Goal: Information Seeking & Learning: Learn about a topic

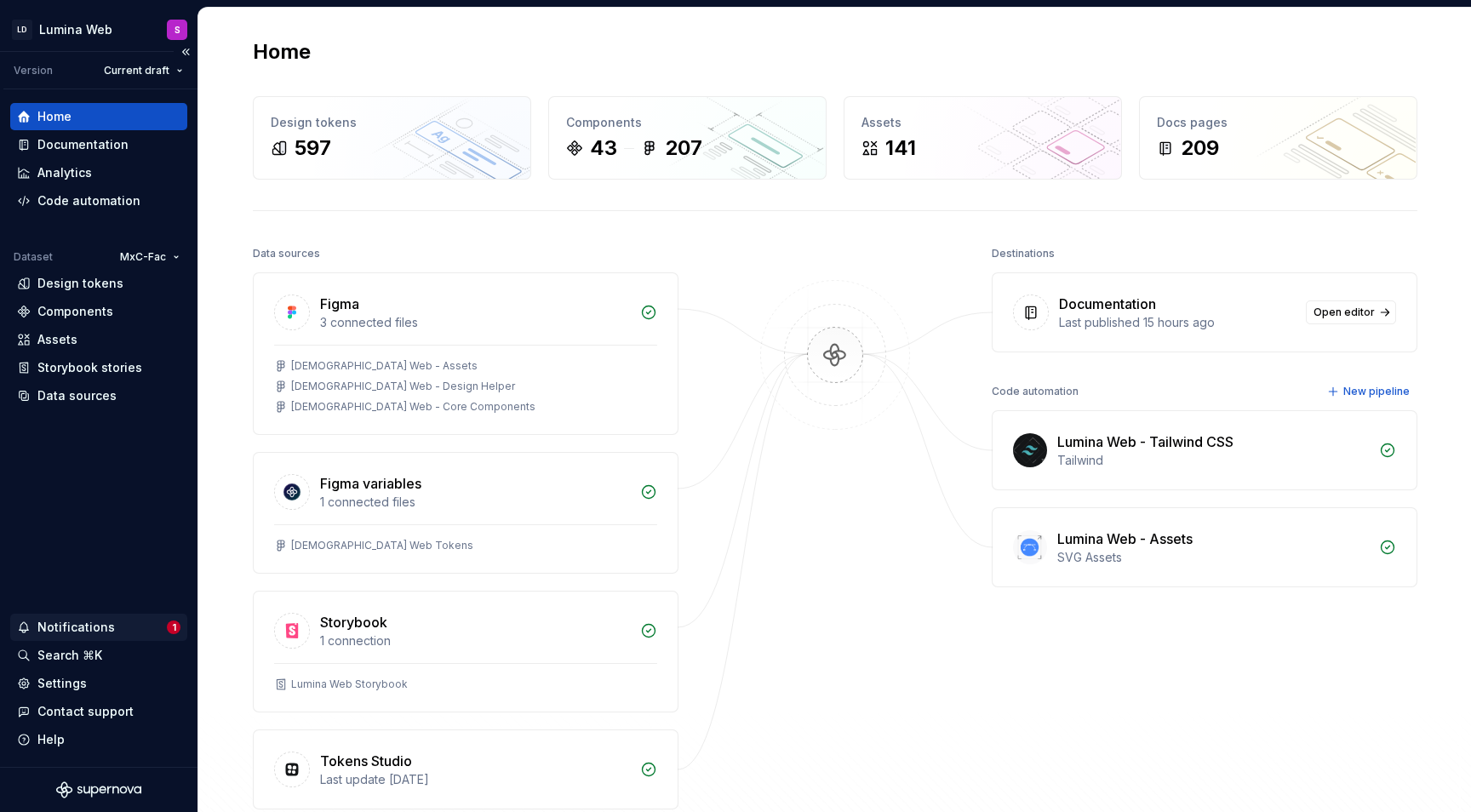
click at [59, 628] on div "Notifications" at bounding box center [75, 628] width 77 height 17
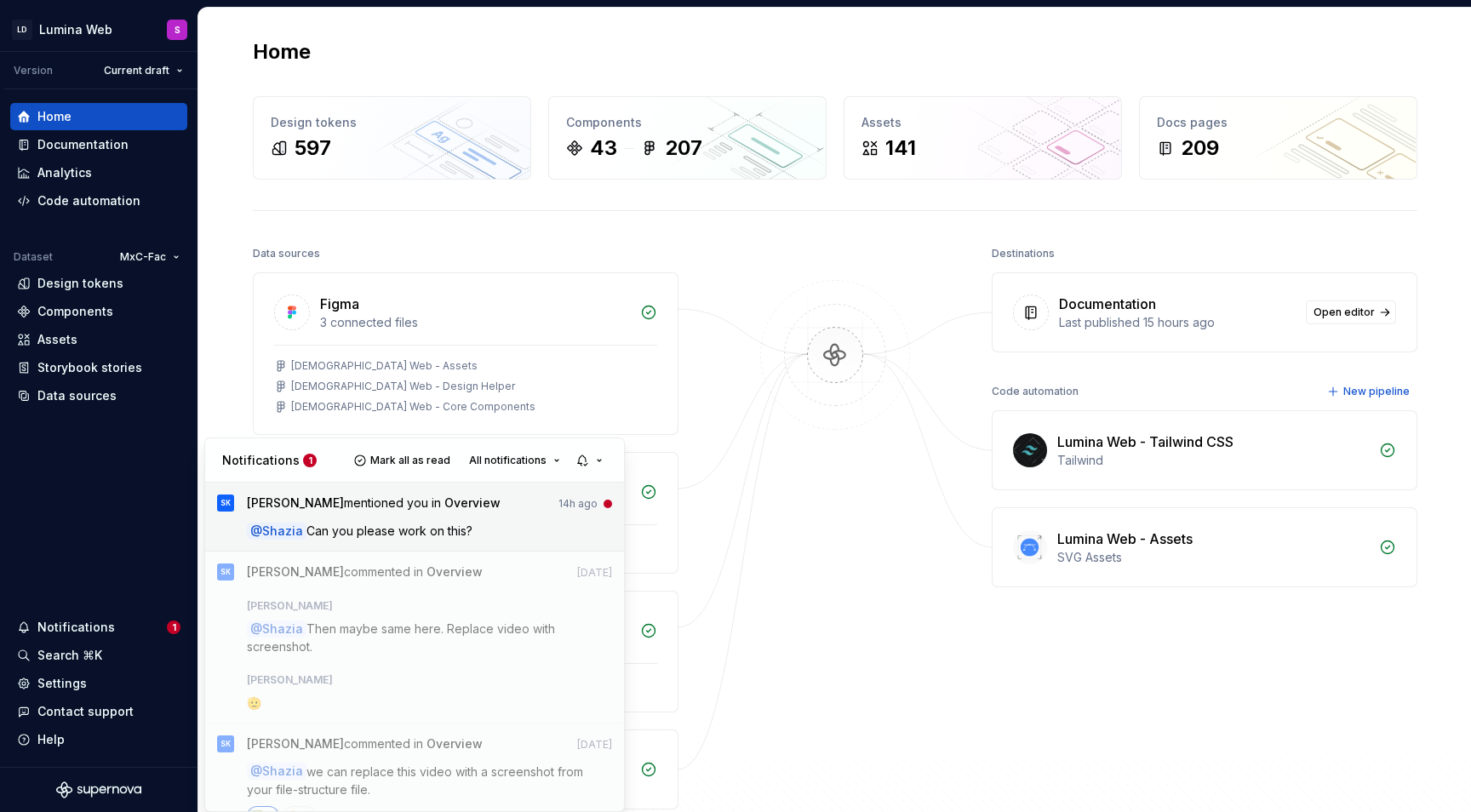
click at [476, 536] on p "@ Shazia Can you please work on this?" at bounding box center [430, 531] width 366 height 18
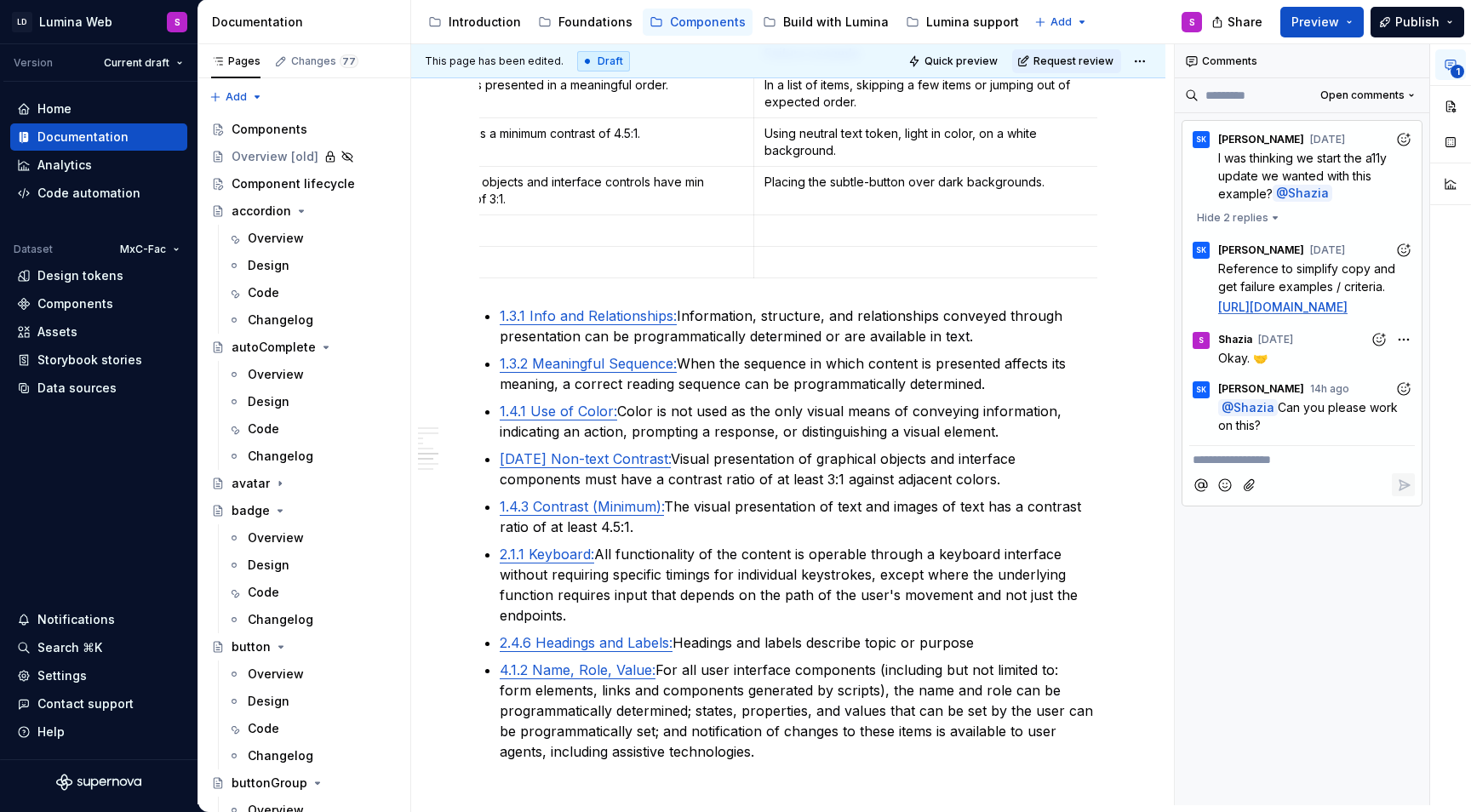
scroll to position [3073, 0]
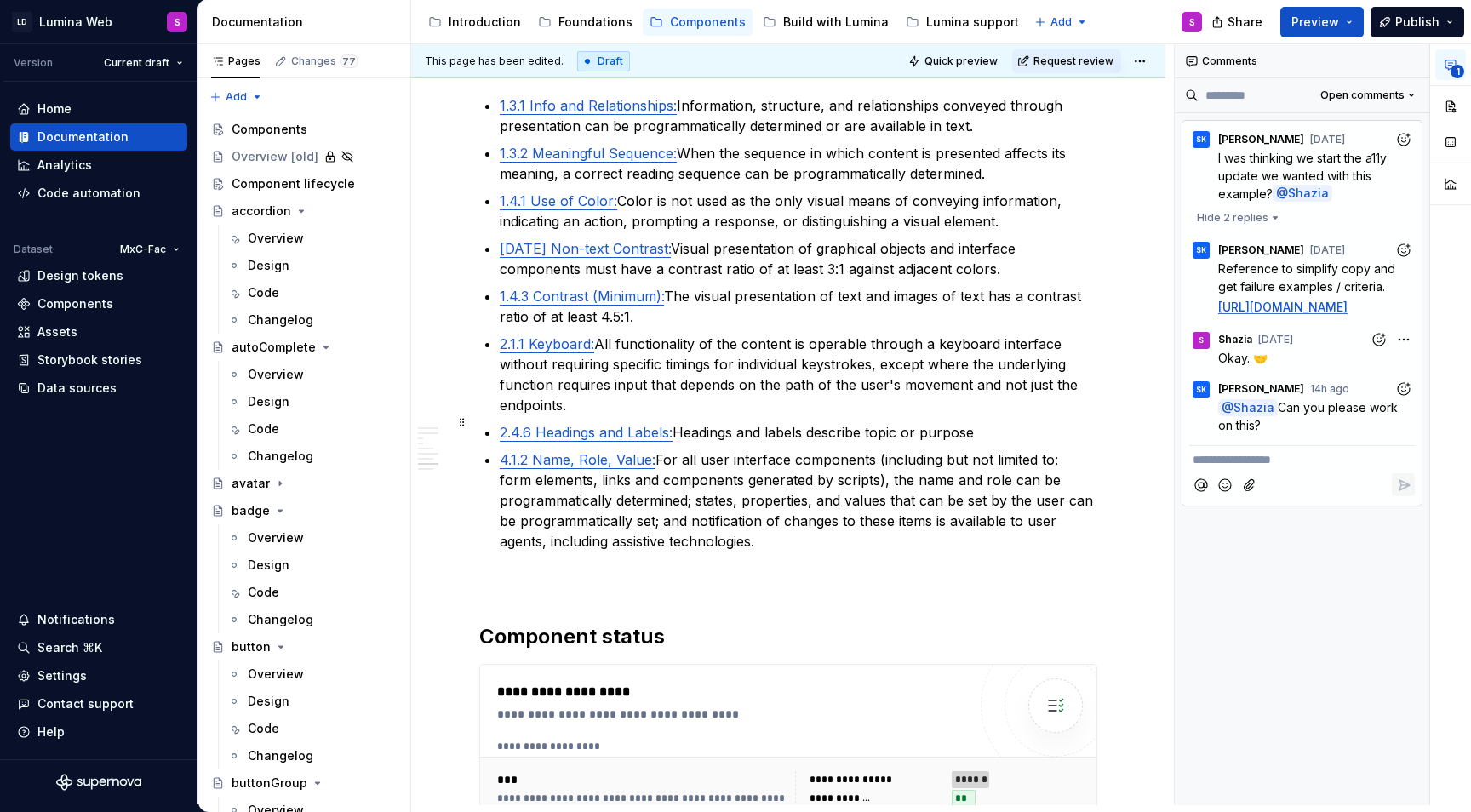
click at [775, 506] on p "4.1.2 Name, Role, Value: For all user interface components (including but not l…" at bounding box center [799, 500] width 598 height 102
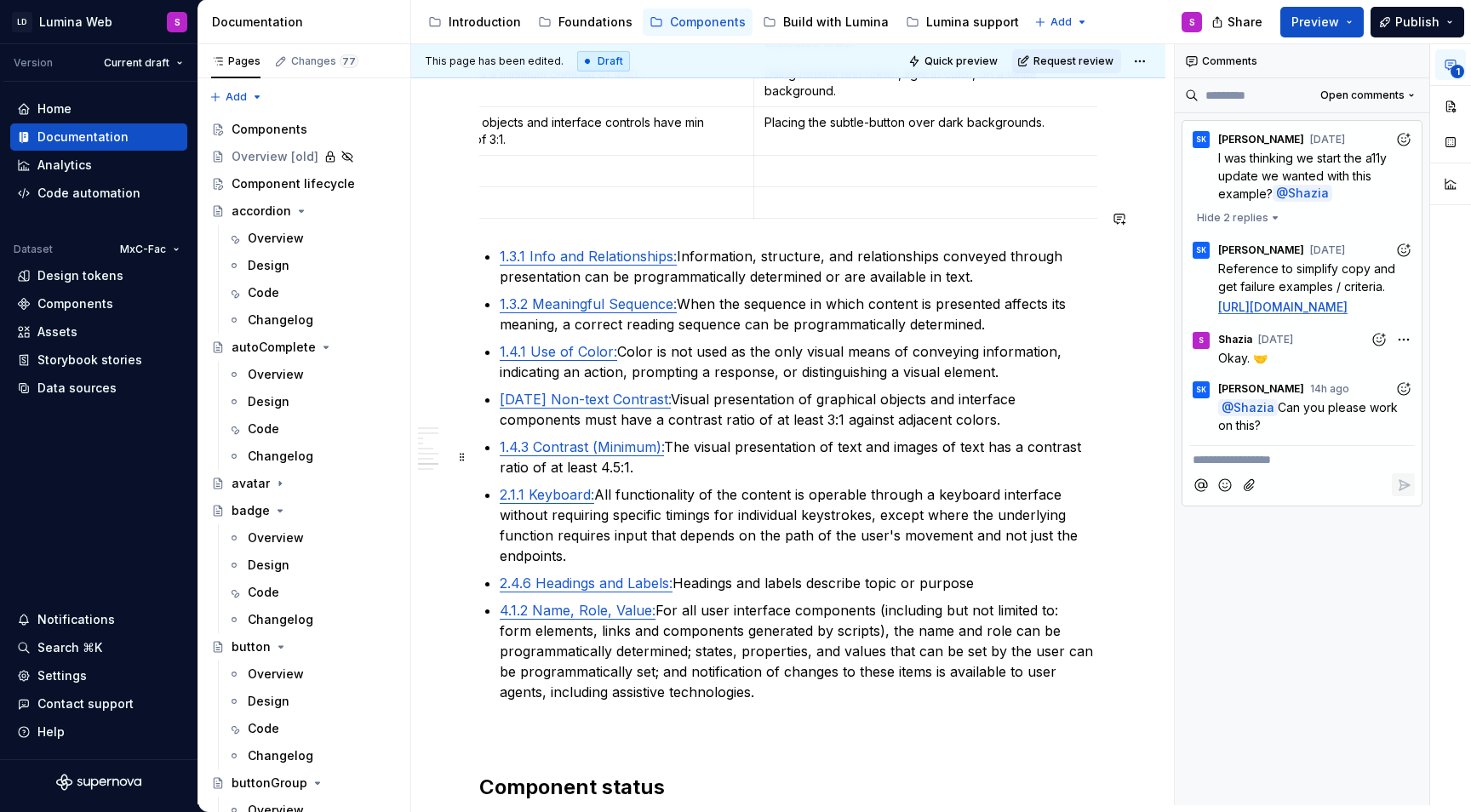
scroll to position [2792, 0]
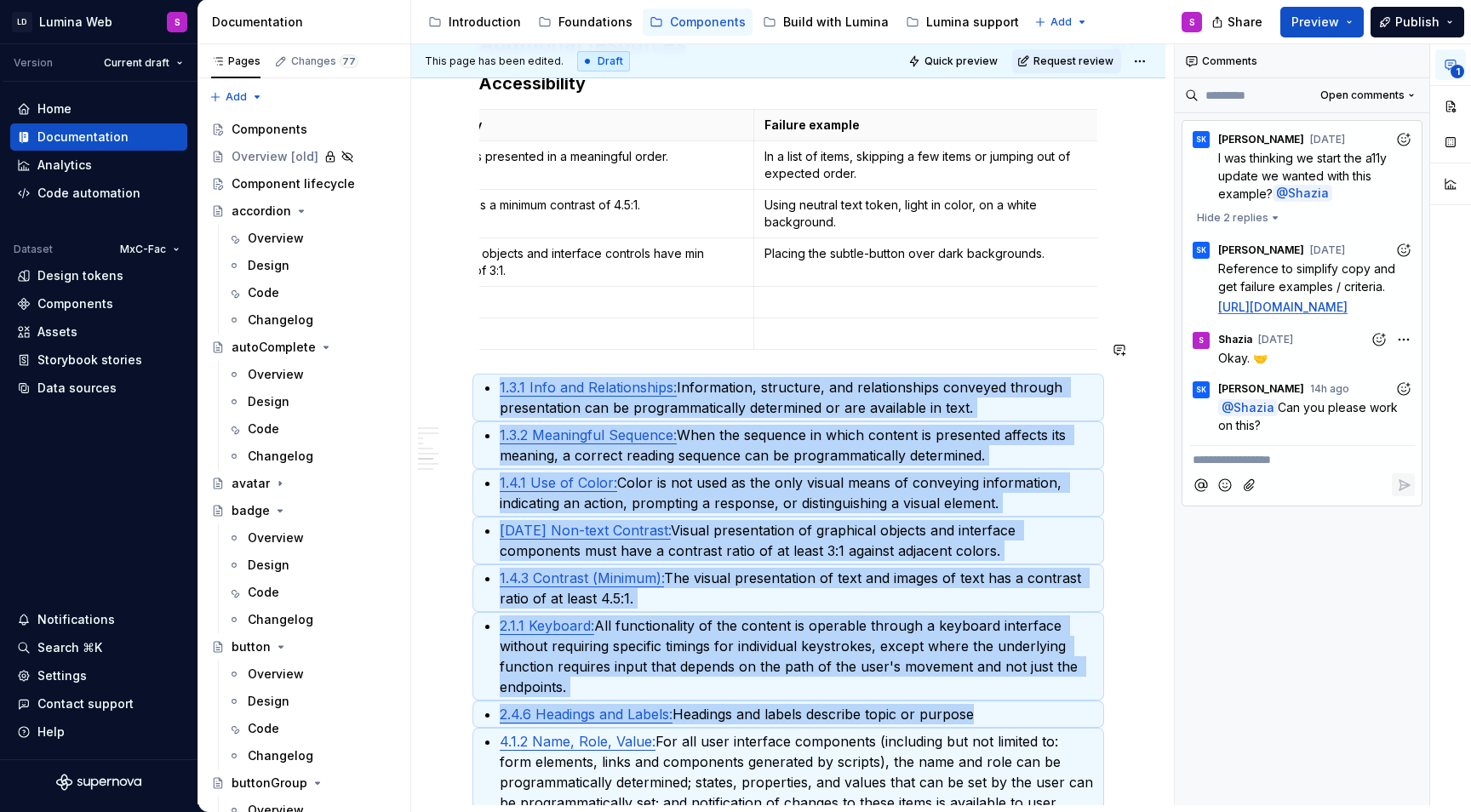
copy ul "1.3.1 Info and Relationships: Information, structure, and relationships conveye…"
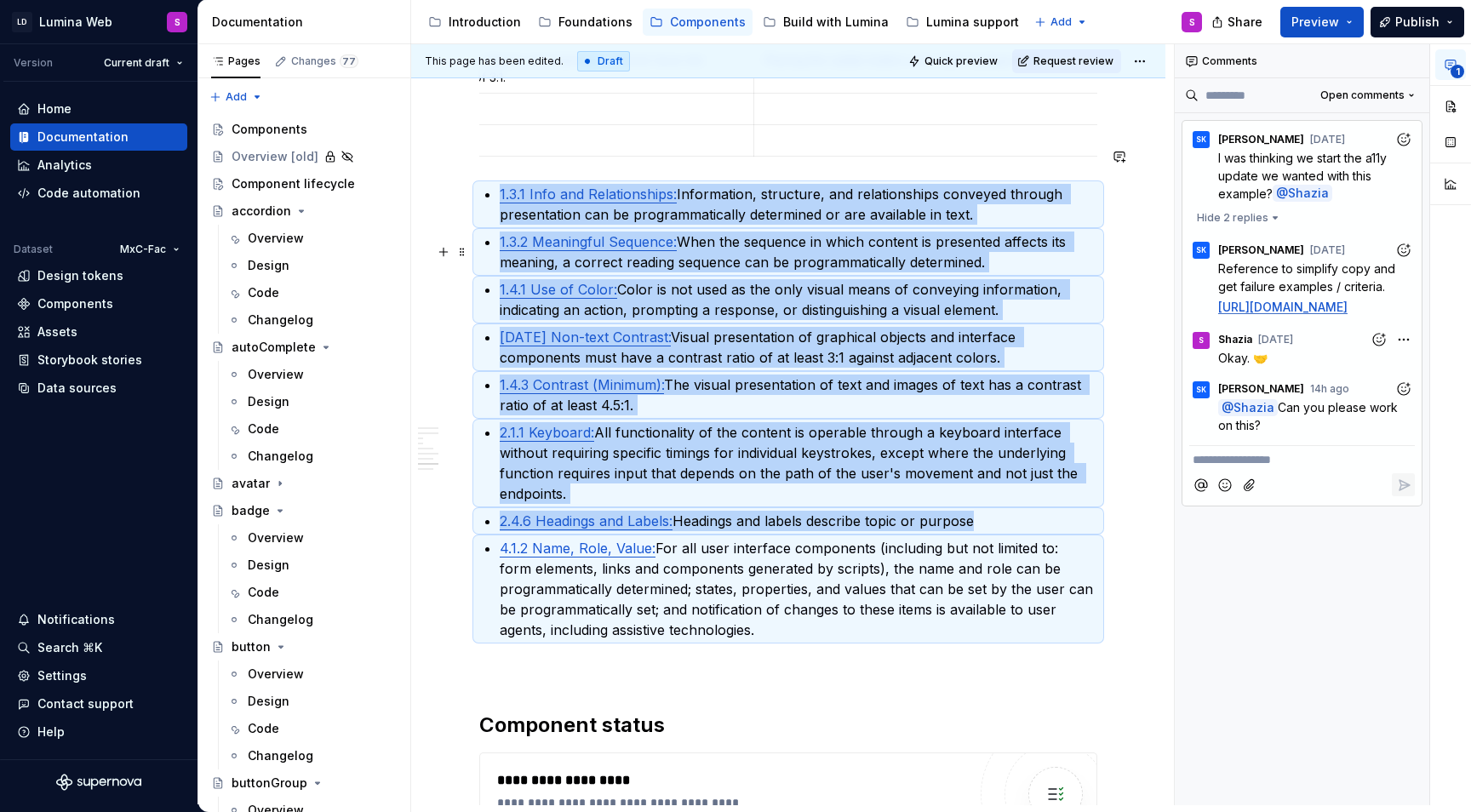
click at [716, 280] on p "1.4.1 Use of Color: Color is not used as the only visual means of conveying inf…" at bounding box center [799, 300] width 598 height 41
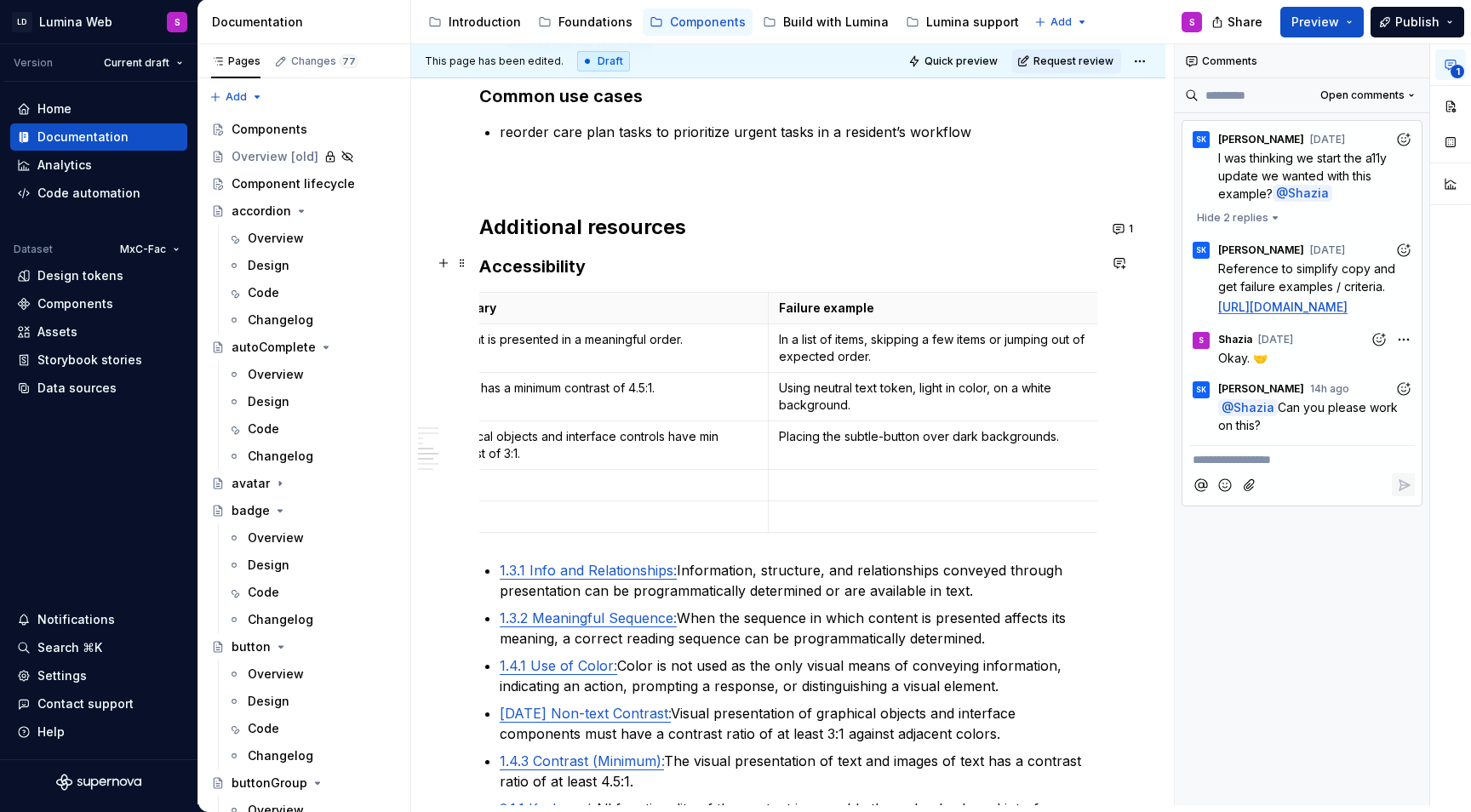
scroll to position [0, 154]
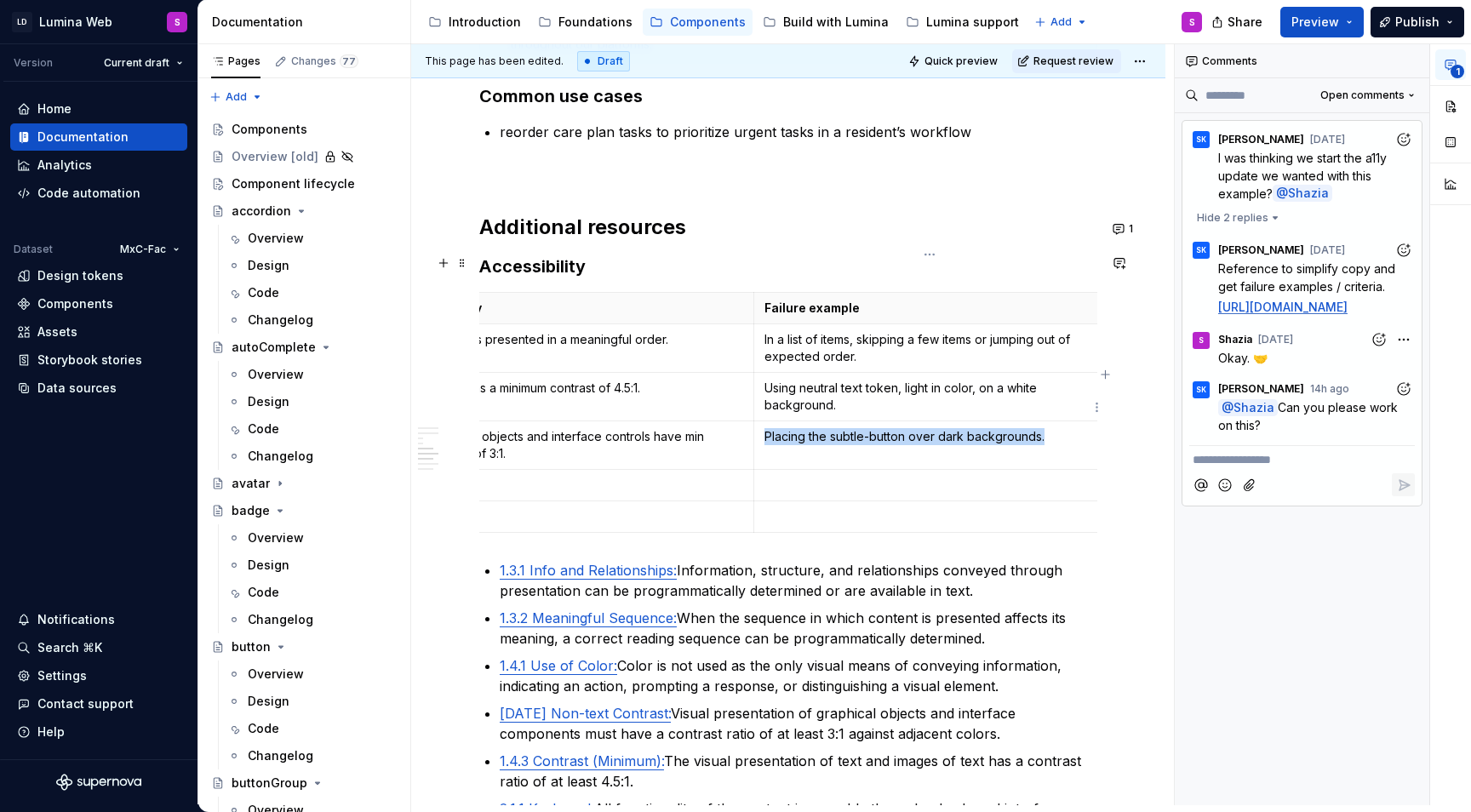
drag, startPoint x: 1062, startPoint y: 415, endPoint x: 881, endPoint y: 384, distance: 183.6
click at [881, 420] on td "Placing the subtle-button over dark backgrounds." at bounding box center [930, 444] width 352 height 48
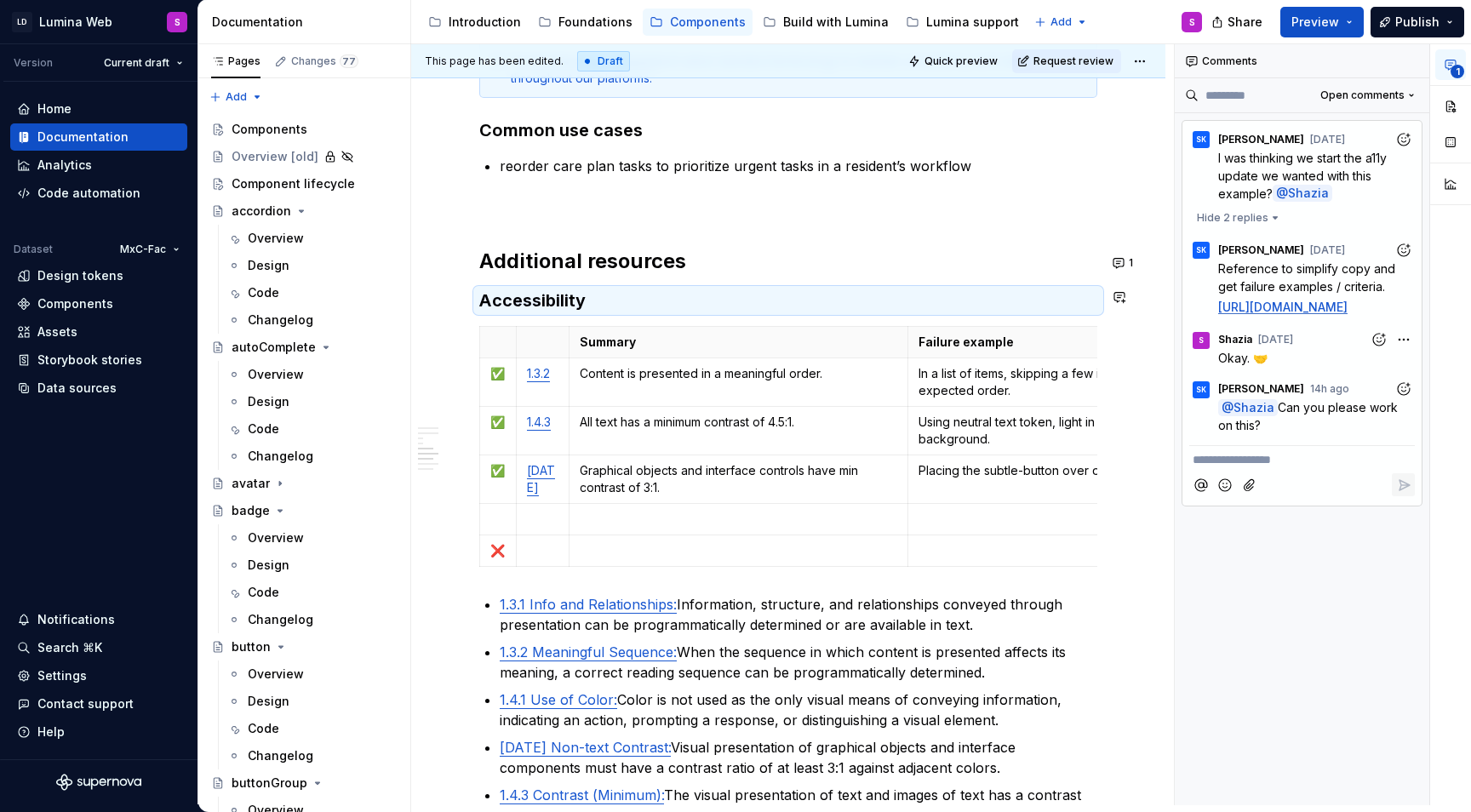
scroll to position [2558, 0]
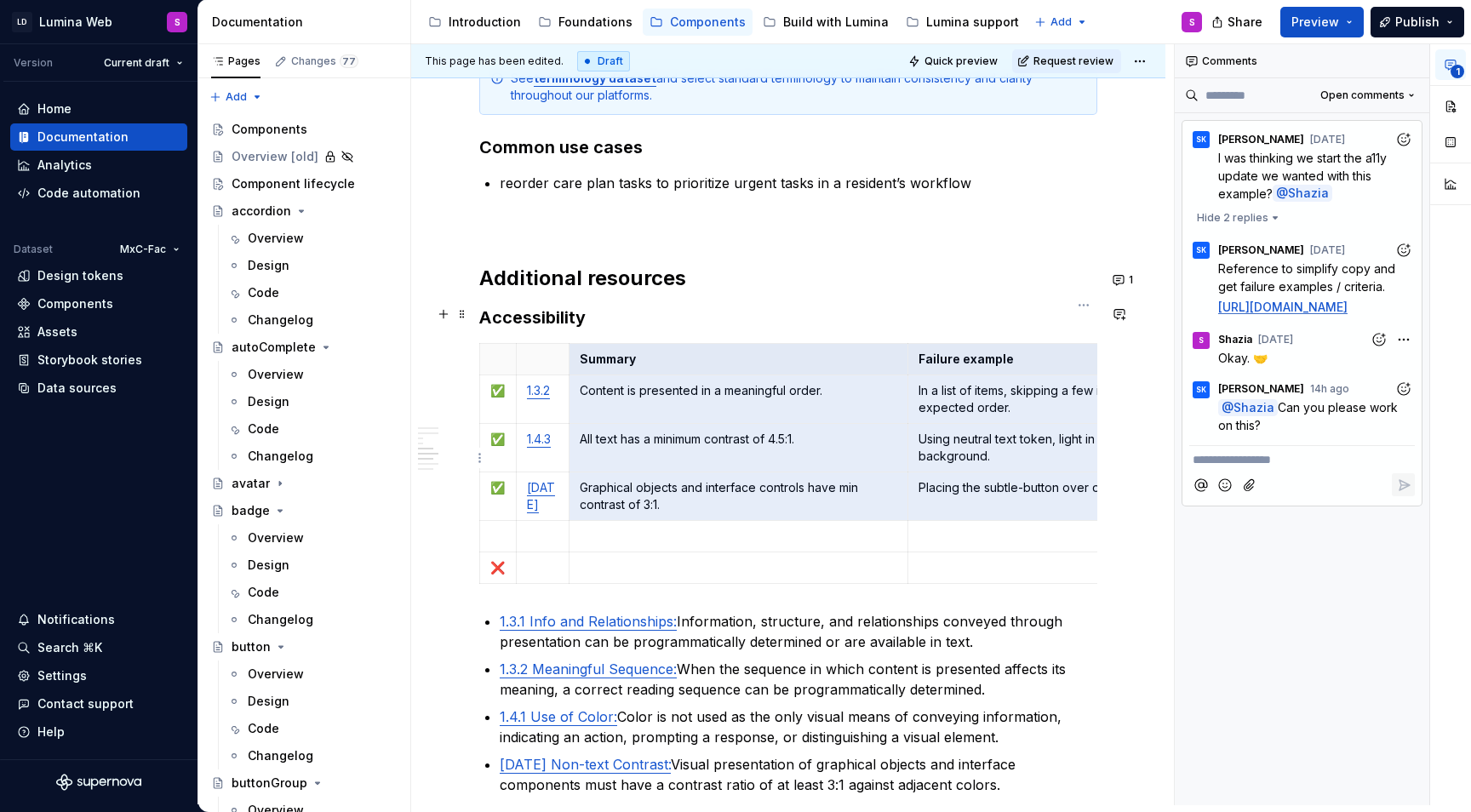
drag, startPoint x: 577, startPoint y: 321, endPoint x: 1005, endPoint y: 449, distance: 446.7
click at [1005, 449] on tbody "Summary Failure example ✅ 1.3.2 Content is presented in a meaningful order. In …" at bounding box center [870, 463] width 780 height 240
click at [648, 479] on td "Graphical objects and interface controls have min contrast of 3:1." at bounding box center [738, 495] width 339 height 48
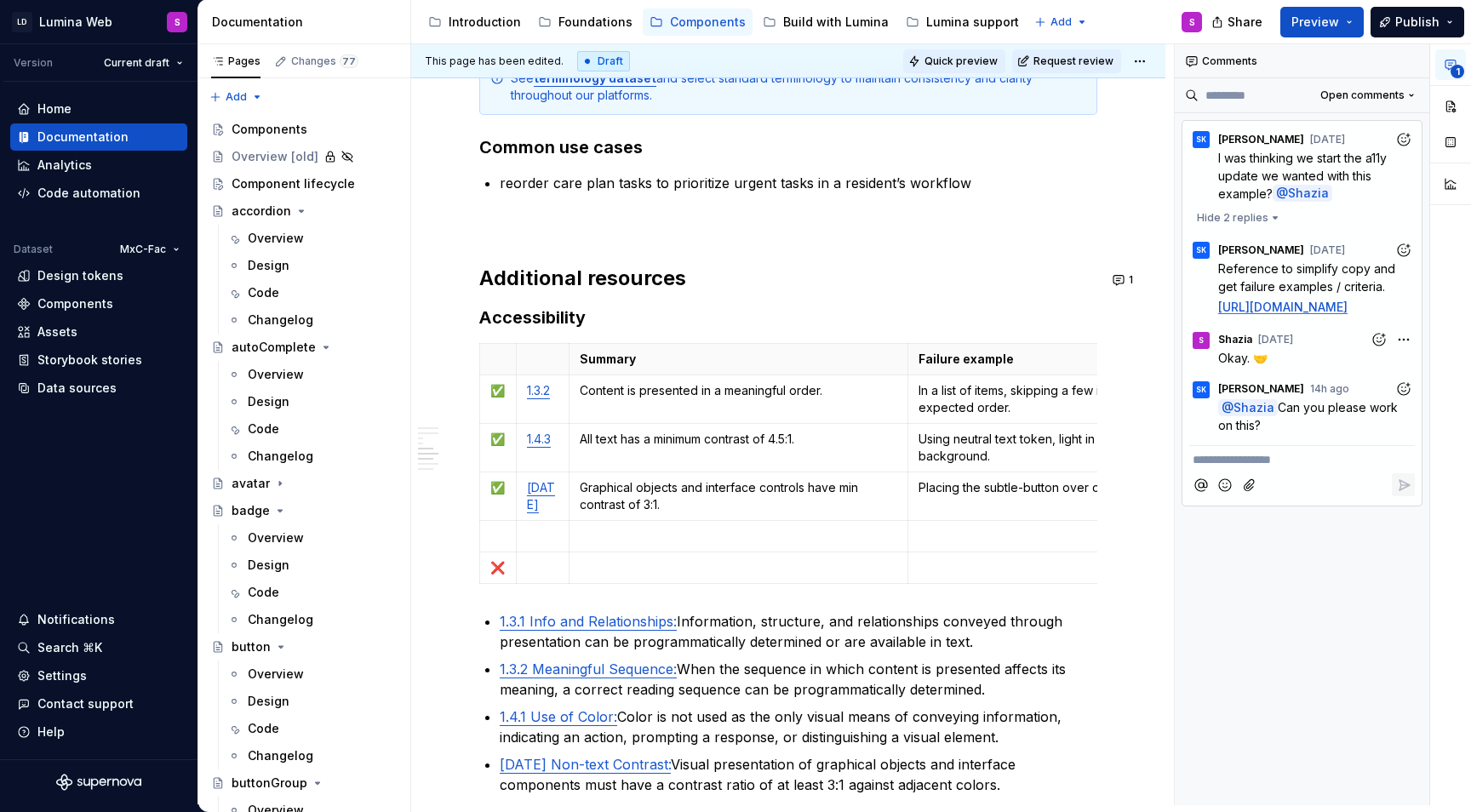
click at [986, 61] on span "Quick preview" at bounding box center [960, 61] width 73 height 13
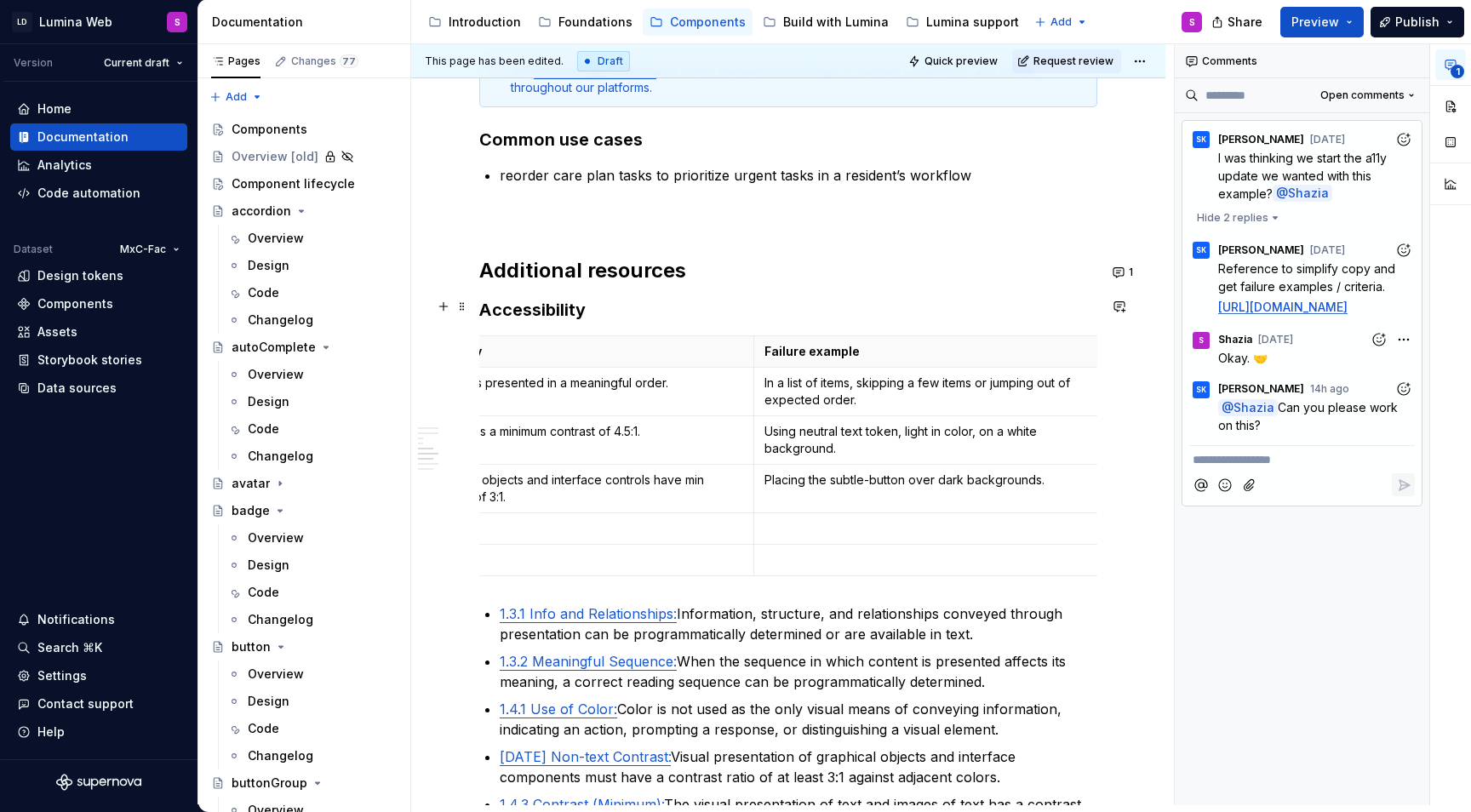
scroll to position [2559, 0]
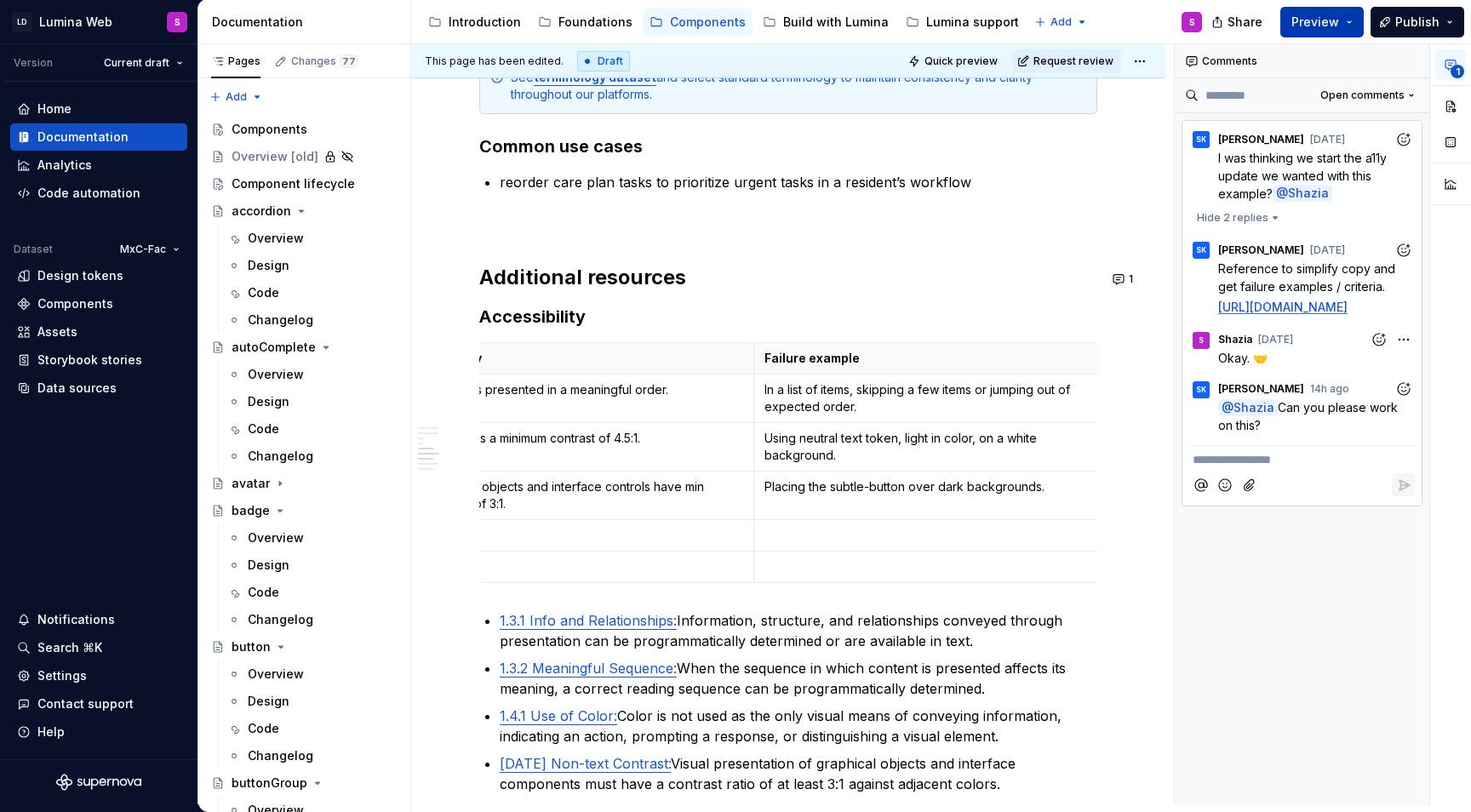
click at [1349, 18] on button "Preview" at bounding box center [1323, 22] width 84 height 30
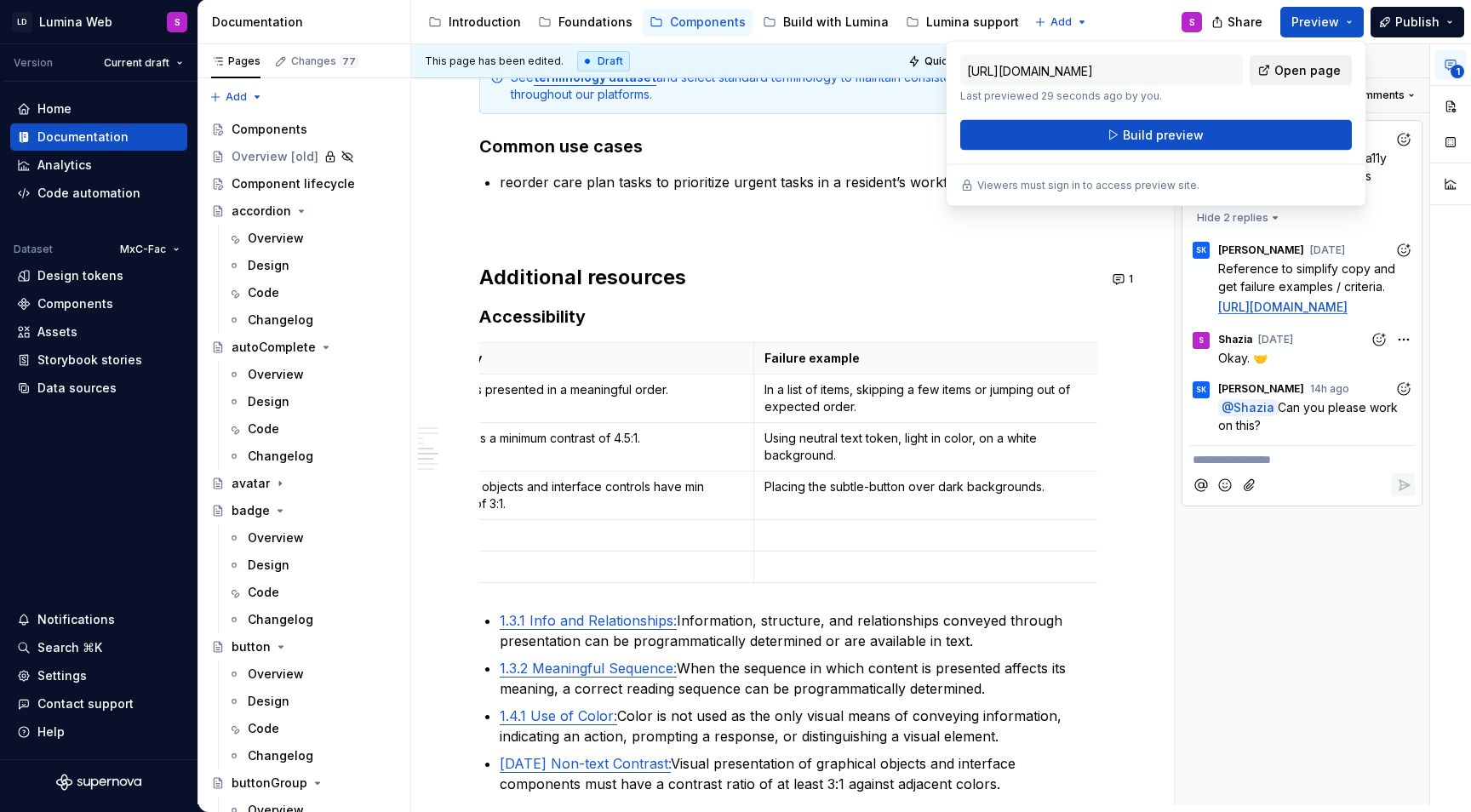
click at [1294, 66] on span "Open page" at bounding box center [1307, 70] width 67 height 17
type textarea "*"
